Goal: Task Accomplishment & Management: Complete application form

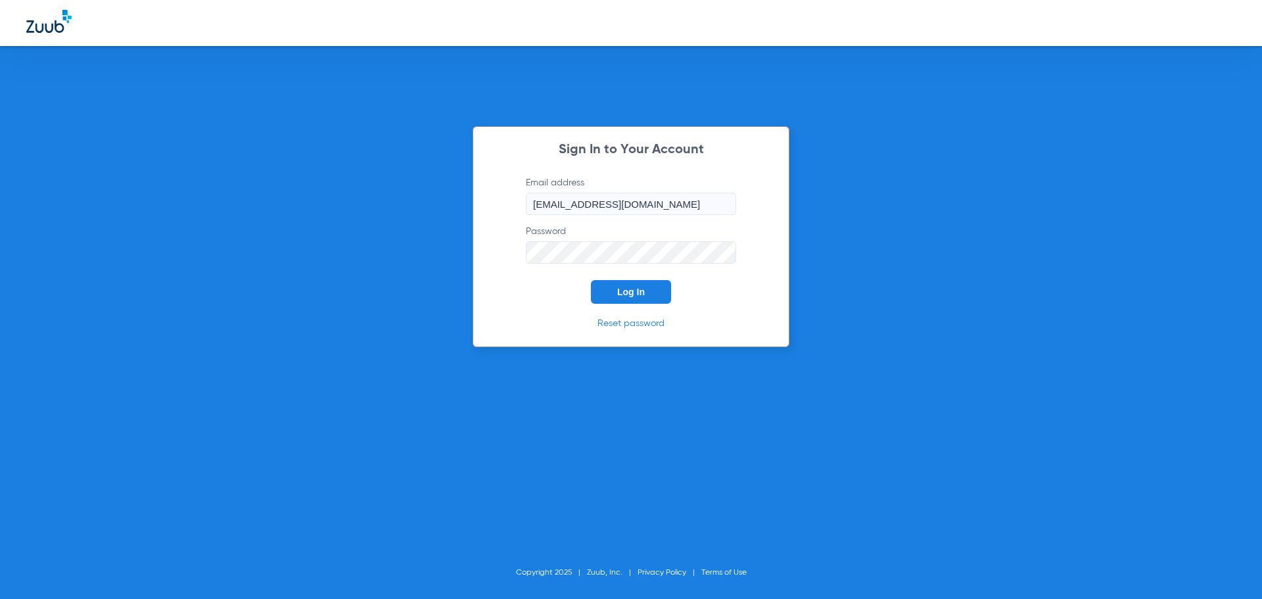
click at [606, 305] on div "Sign In to Your Account Email address [EMAIL_ADDRESS][DOMAIN_NAME] Password Log…" at bounding box center [631, 236] width 317 height 221
click at [606, 299] on button "Log In" at bounding box center [631, 292] width 80 height 24
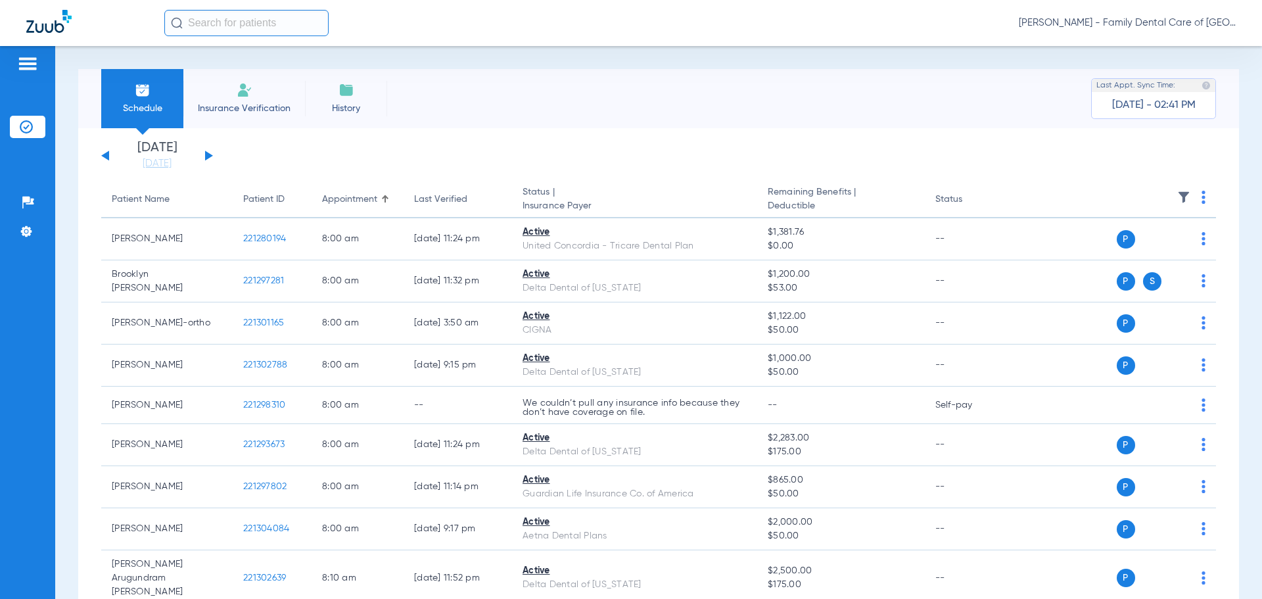
drag, startPoint x: 251, startPoint y: 98, endPoint x: 252, endPoint y: 105, distance: 6.7
click at [250, 97] on li "Insurance Verification" at bounding box center [244, 98] width 122 height 59
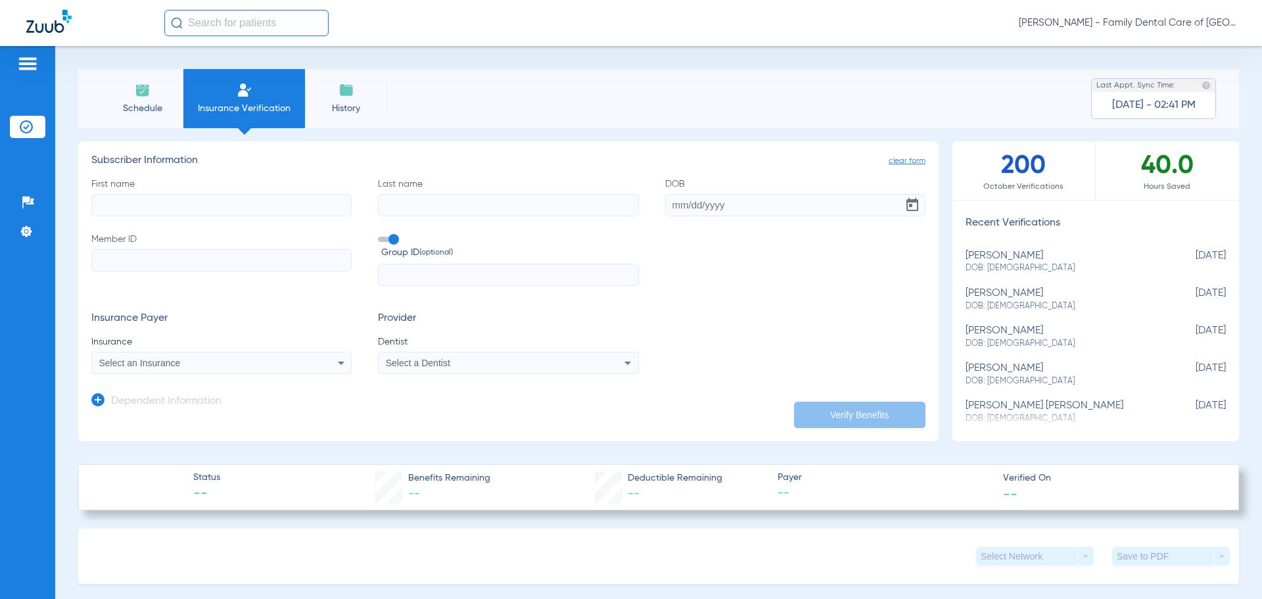
click at [216, 201] on input "First name" at bounding box center [221, 205] width 260 height 22
type input "makayla"
type input "[PERSON_NAME]"
click at [689, 212] on input "DOB" at bounding box center [795, 205] width 260 height 22
type input "[DATE]"
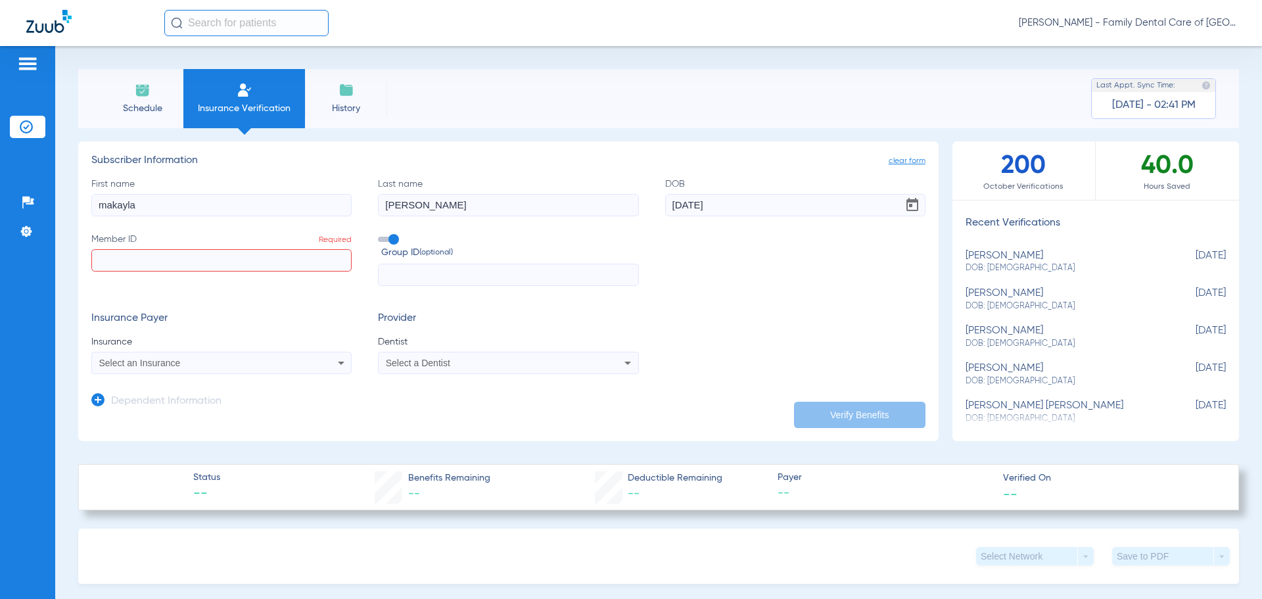
click at [228, 268] on input "Member ID Required" at bounding box center [221, 260] width 260 height 22
paste input "0014210610"
type input "0014210610"
click at [494, 275] on input "text" at bounding box center [508, 275] width 260 height 22
click at [231, 371] on div "Select an Insurance" at bounding box center [221, 363] width 259 height 16
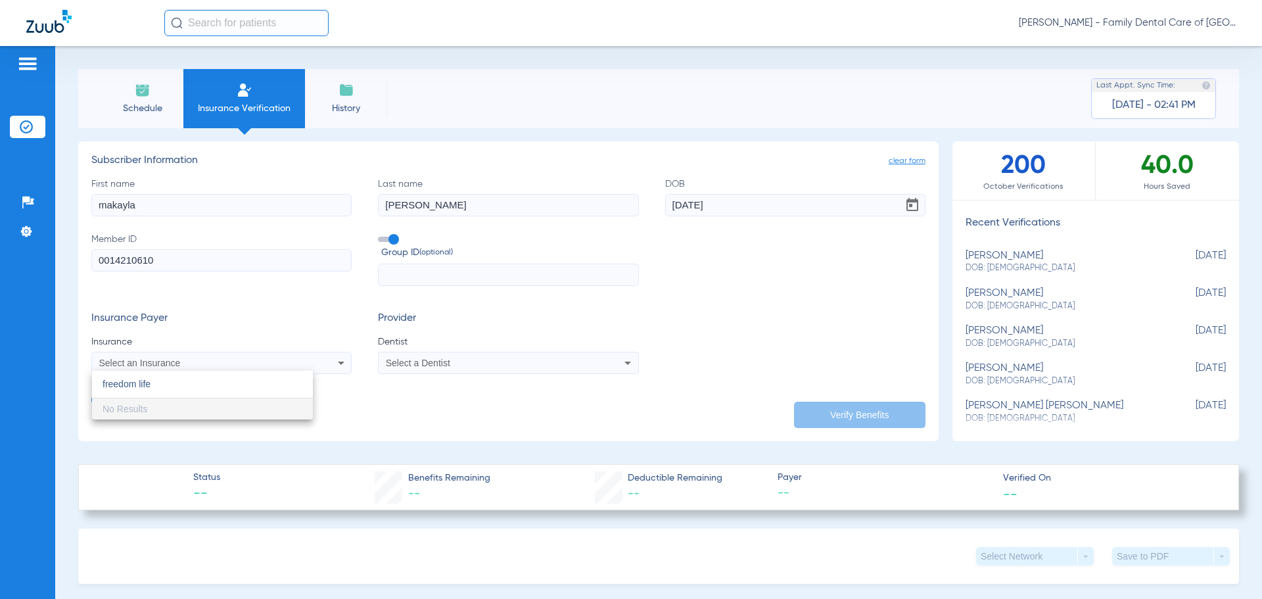
type input "freedom life"
drag, startPoint x: 221, startPoint y: 200, endPoint x: 171, endPoint y: 200, distance: 50.0
click at [221, 200] on div at bounding box center [631, 299] width 1262 height 599
drag, startPoint x: 171, startPoint y: 200, endPoint x: 51, endPoint y: 203, distance: 119.7
click at [110, 200] on input "makayla" at bounding box center [221, 205] width 260 height 22
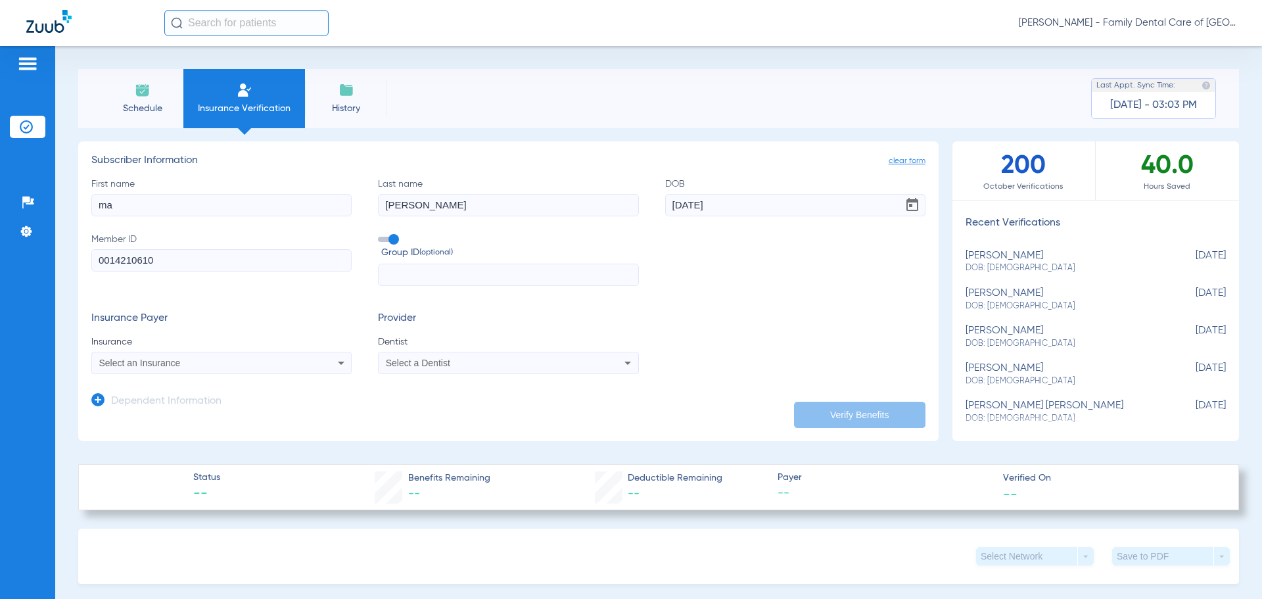
type input "m"
type input "[PERSON_NAME]"
type input "[DATE]"
click at [198, 258] on input "0014210610" at bounding box center [221, 260] width 260 height 22
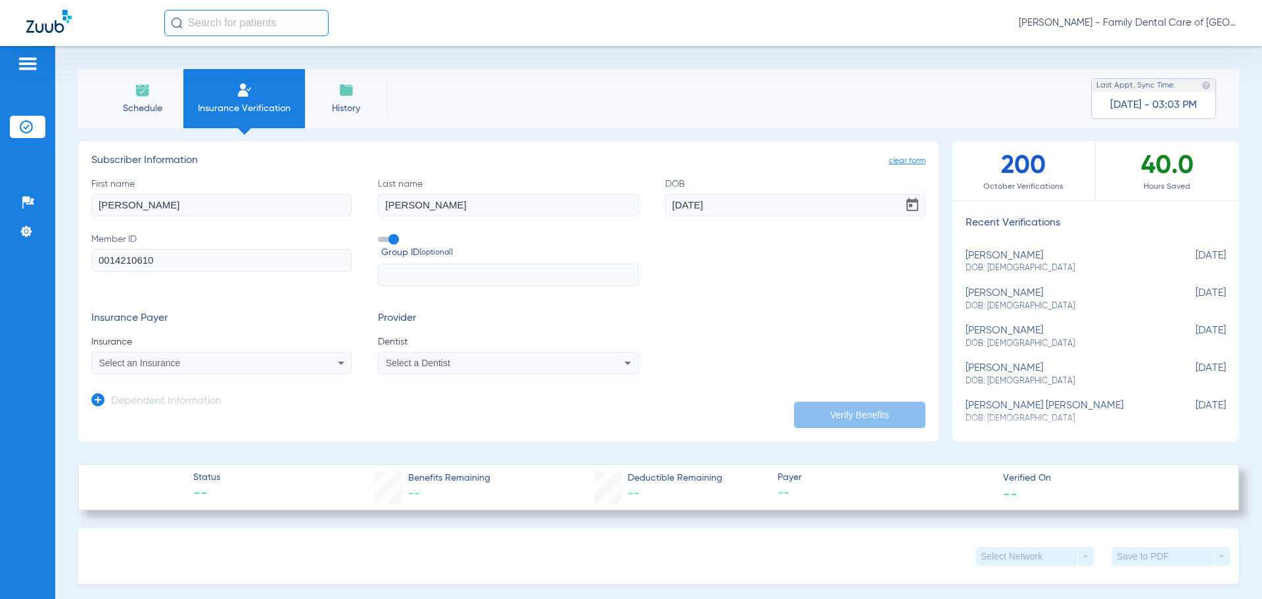
click at [198, 258] on input "0014210610" at bounding box center [221, 260] width 260 height 22
paste input "94102593301"
type input "94102593301"
click at [404, 261] on div "Group ID (optional)" at bounding box center [508, 260] width 260 height 54
click at [180, 368] on span "Select an Insurance" at bounding box center [140, 363] width 82 height 11
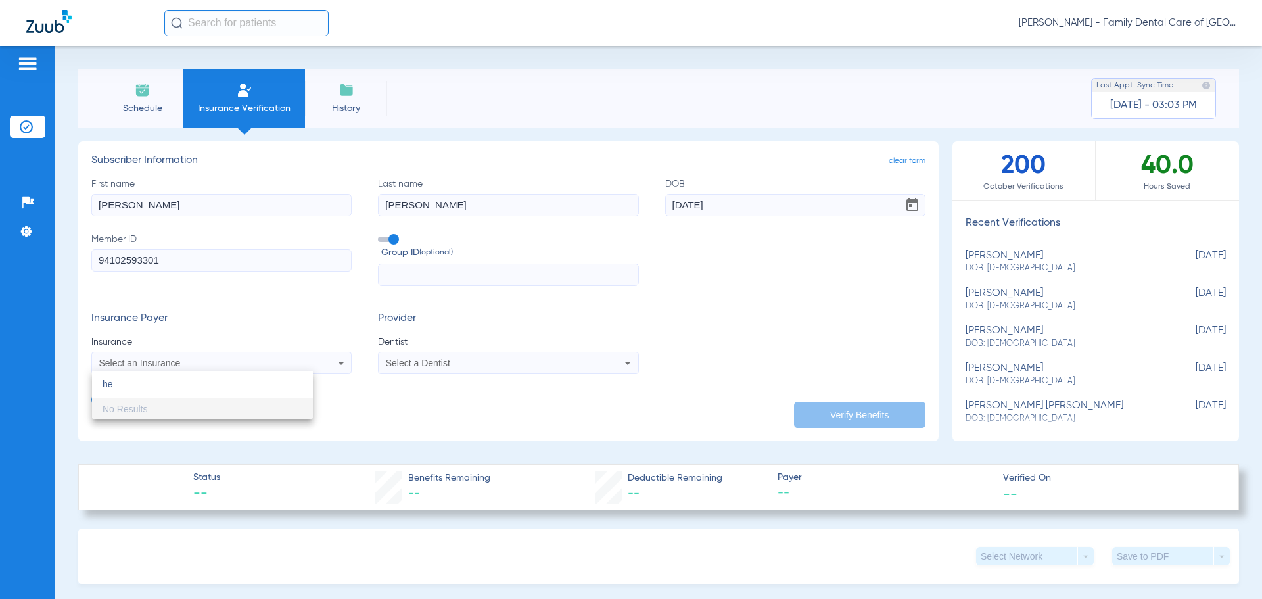
type input "h"
